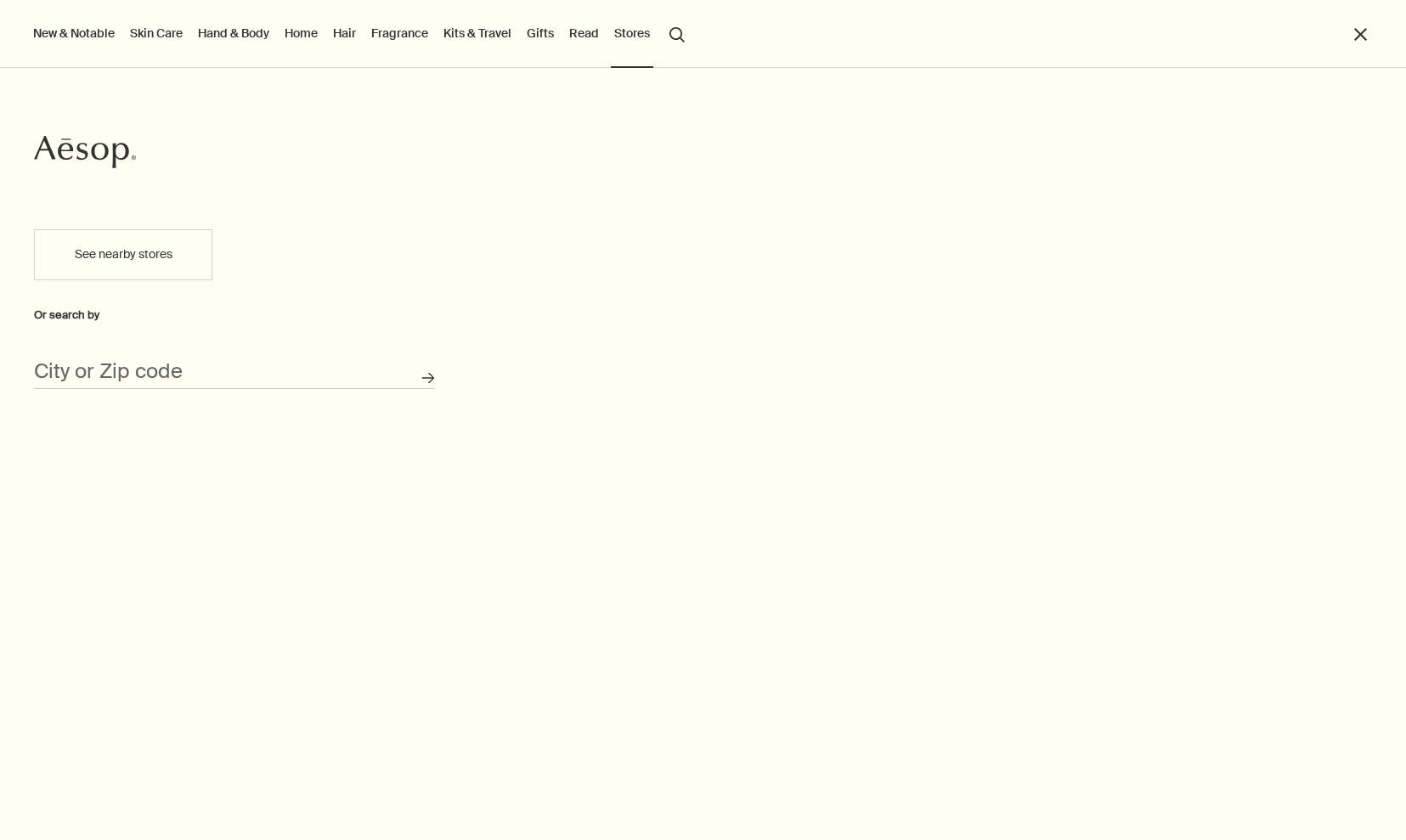
click at [156, 390] on div "See nearby stores Or search by City or Zip code Search for stores" at bounding box center [234, 526] width 469 height 628
click at [162, 374] on input "City or Zip code" at bounding box center [234, 376] width 401 height 27
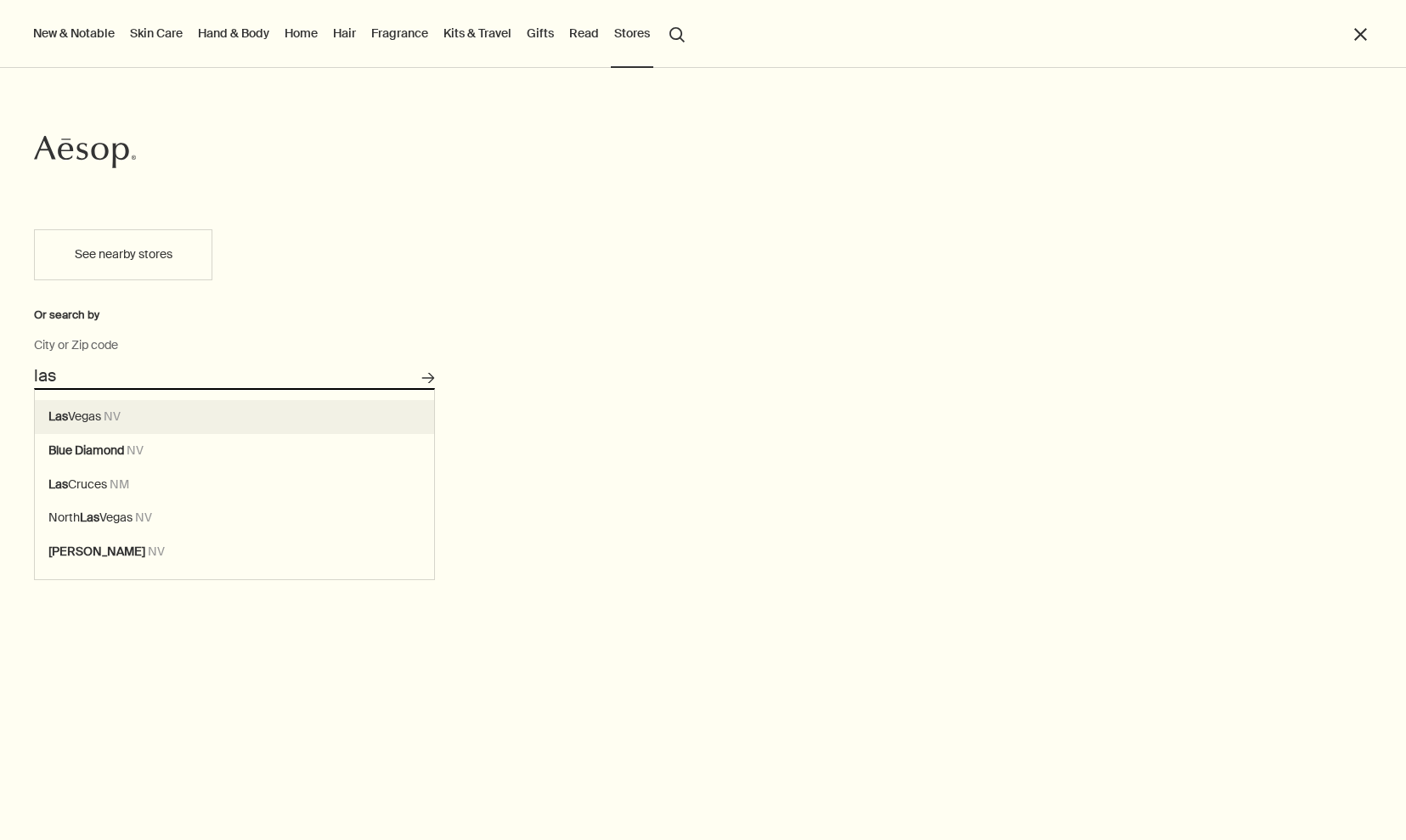
type input "[GEOGRAPHIC_DATA], [GEOGRAPHIC_DATA]"
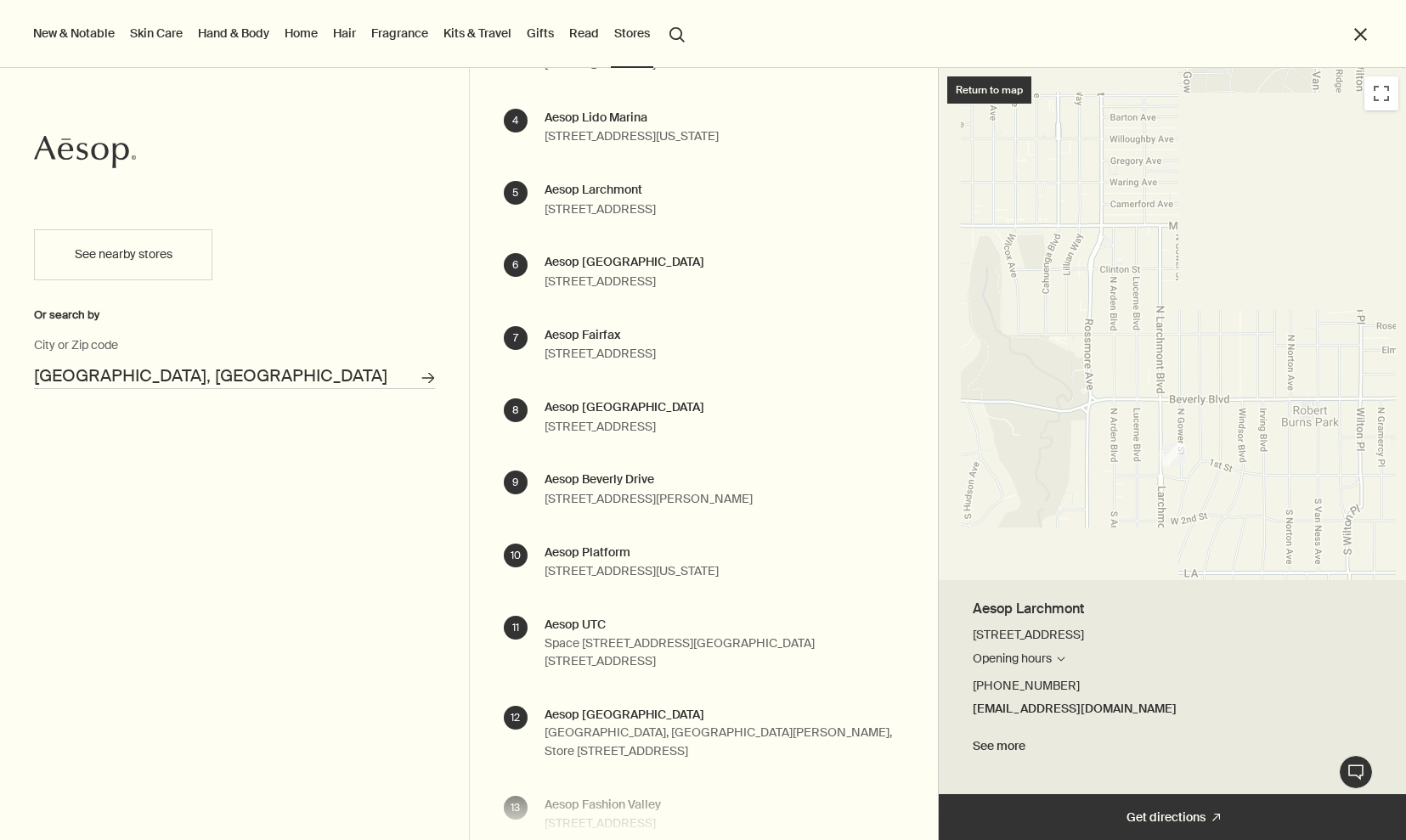
scroll to position [476, 0]
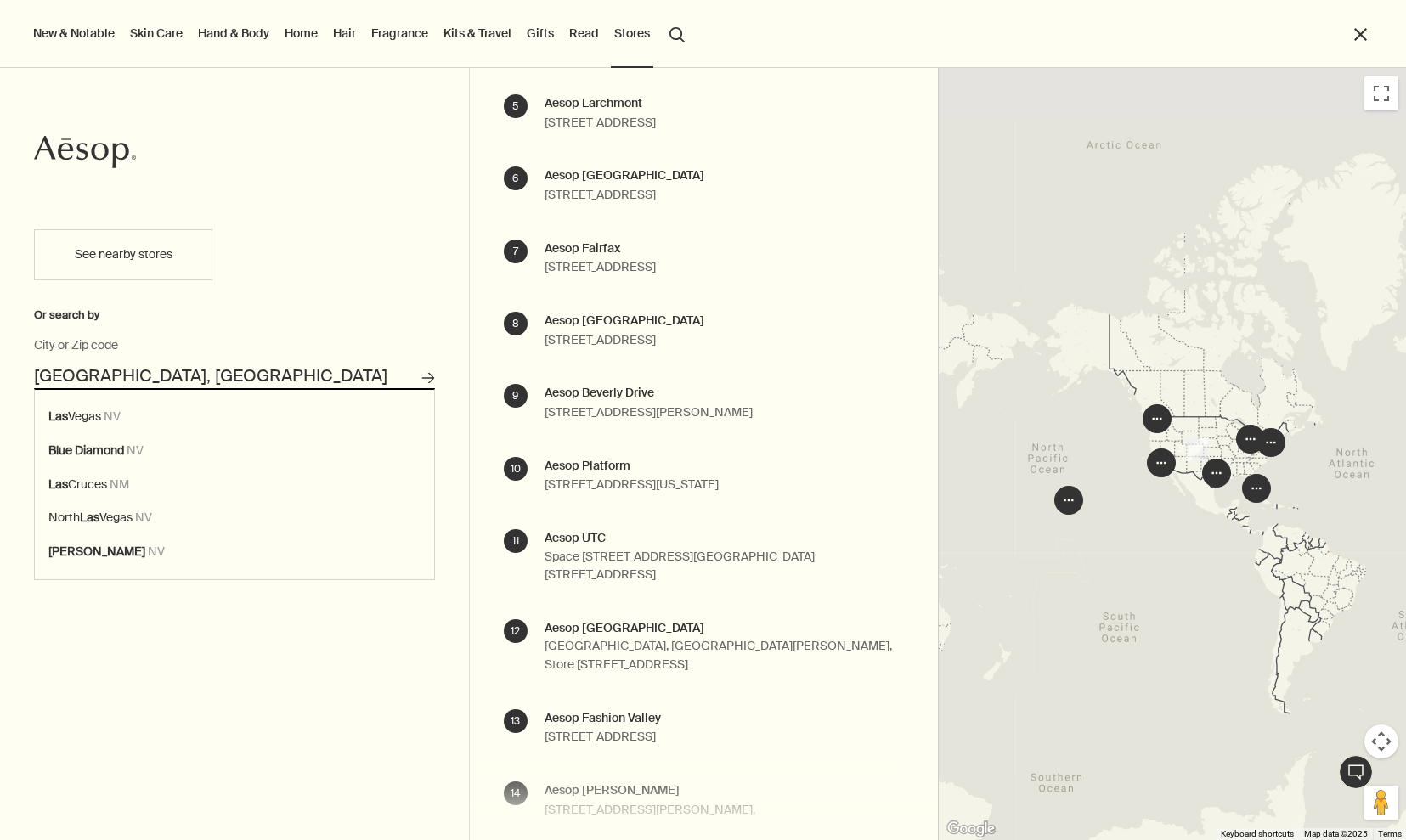
click at [196, 374] on input "[GEOGRAPHIC_DATA], [GEOGRAPHIC_DATA]" at bounding box center [234, 376] width 401 height 27
click at [428, 378] on button "Search for stores" at bounding box center [428, 378] width 28 height 28
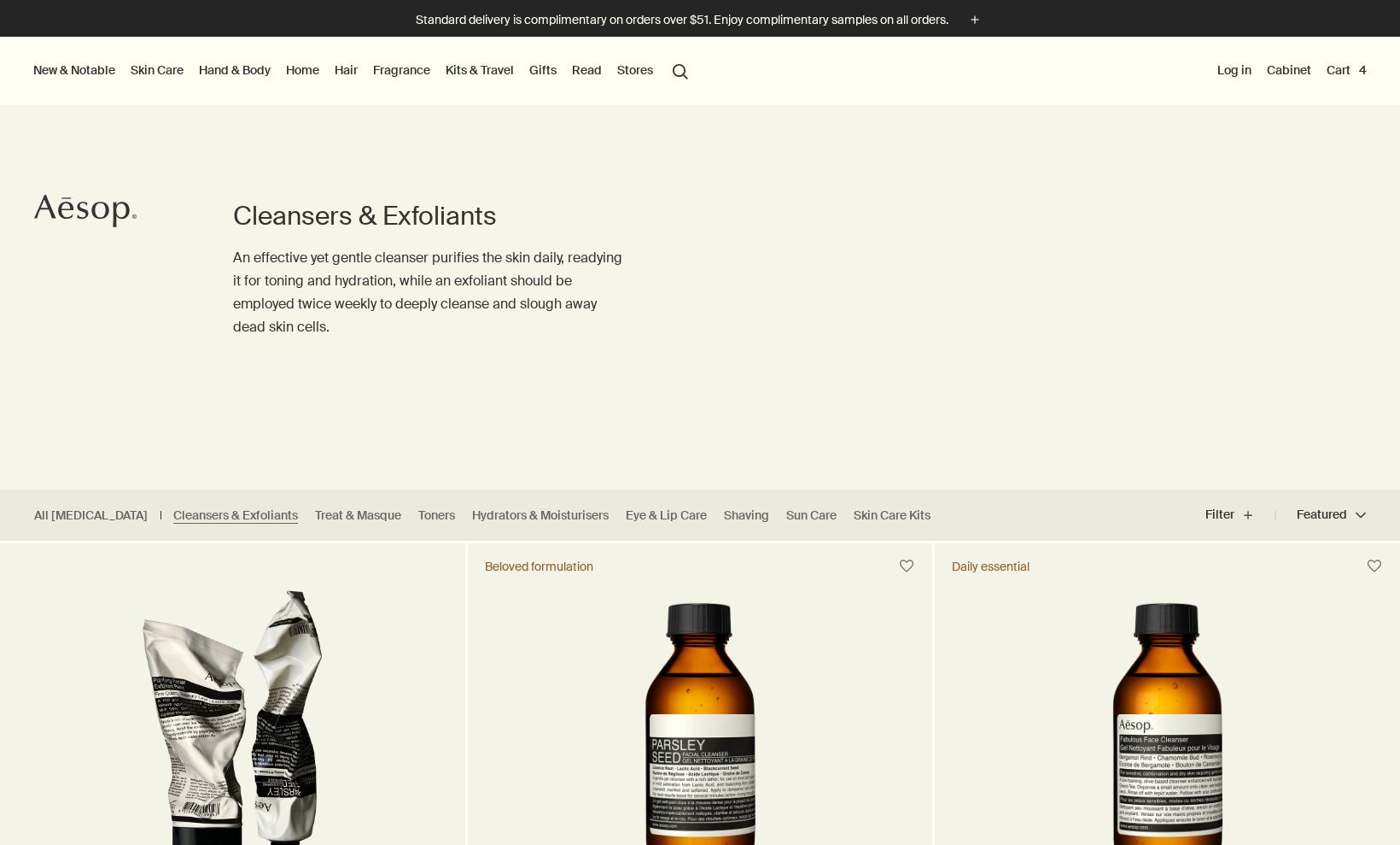
click at [1347, 70] on button "Cart 4" at bounding box center [1346, 70] width 47 height 22
